Goal: Information Seeking & Learning: Learn about a topic

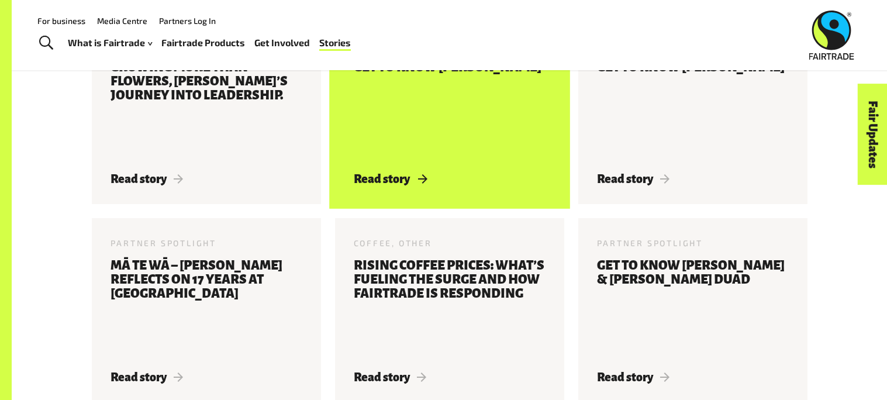
scroll to position [1169, 0]
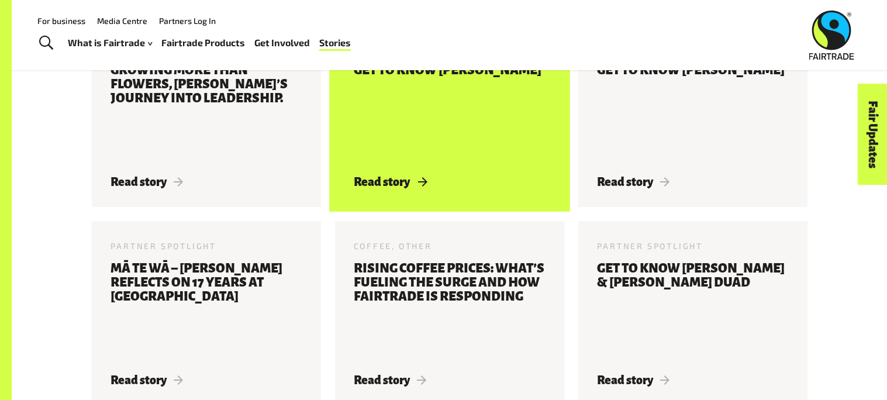
click at [469, 125] on h3 "Get to know [PERSON_NAME]" at bounding box center [448, 112] width 188 height 98
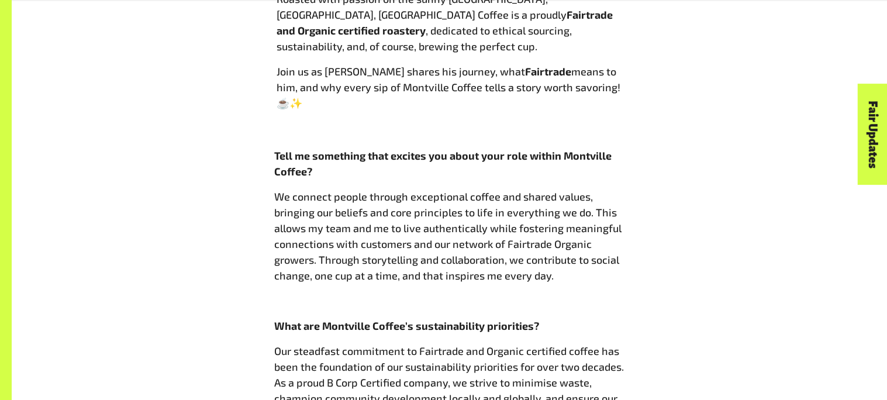
scroll to position [680, 0]
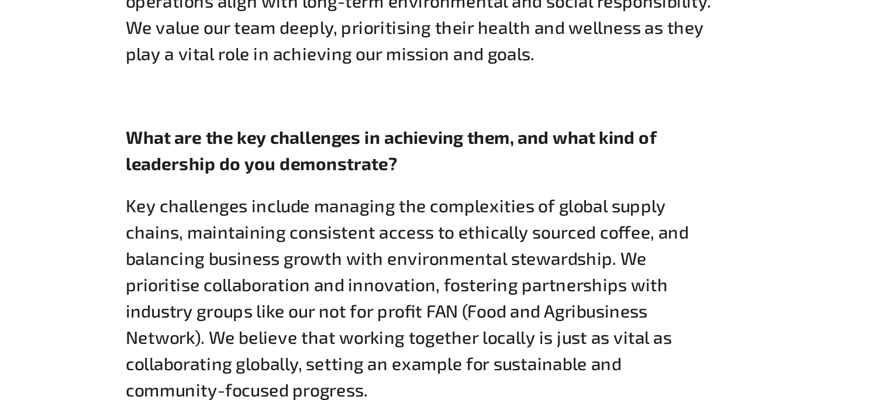
scroll to position [931, 0]
